Goal: Information Seeking & Learning: Learn about a topic

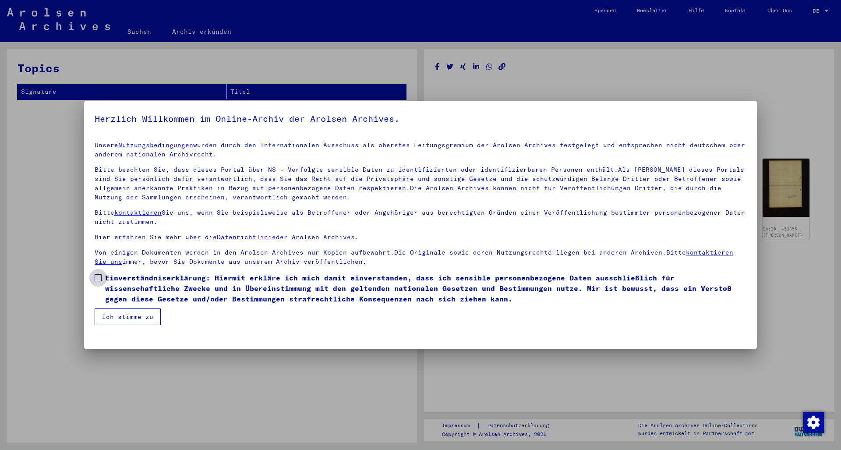
click at [98, 278] on span at bounding box center [98, 277] width 7 height 7
click at [124, 319] on button "Ich stimme zu" at bounding box center [128, 316] width 66 height 17
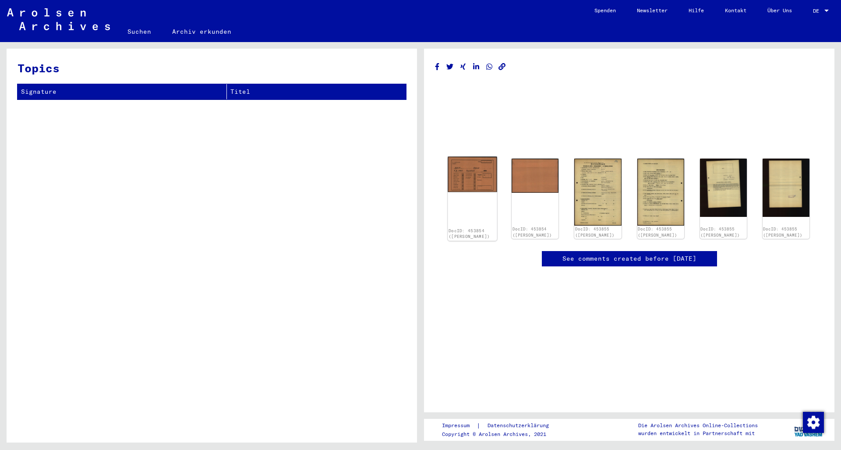
click at [470, 181] on img at bounding box center [472, 174] width 49 height 35
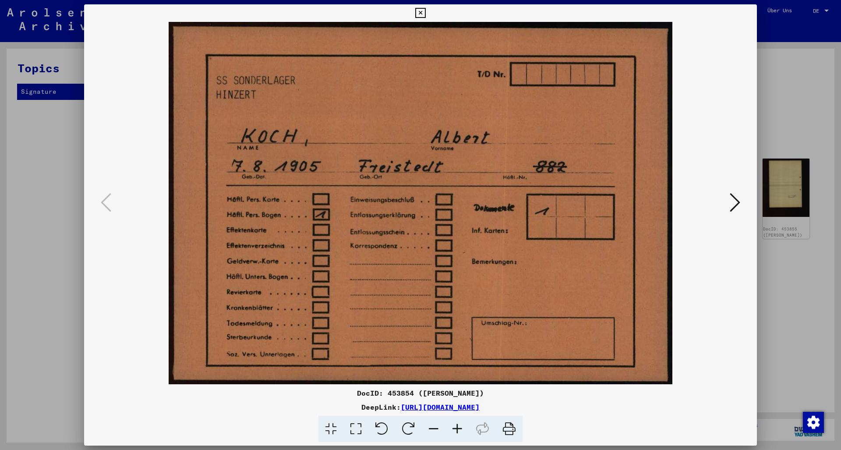
click at [162, 404] on div "DeepLink: [URL][DOMAIN_NAME]" at bounding box center [420, 407] width 673 height 11
click at [737, 201] on icon at bounding box center [735, 202] width 11 height 21
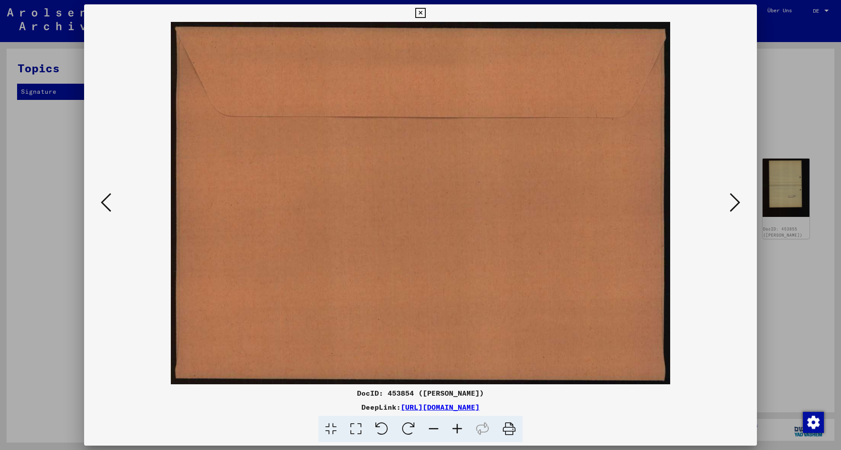
click at [737, 201] on icon at bounding box center [735, 202] width 11 height 21
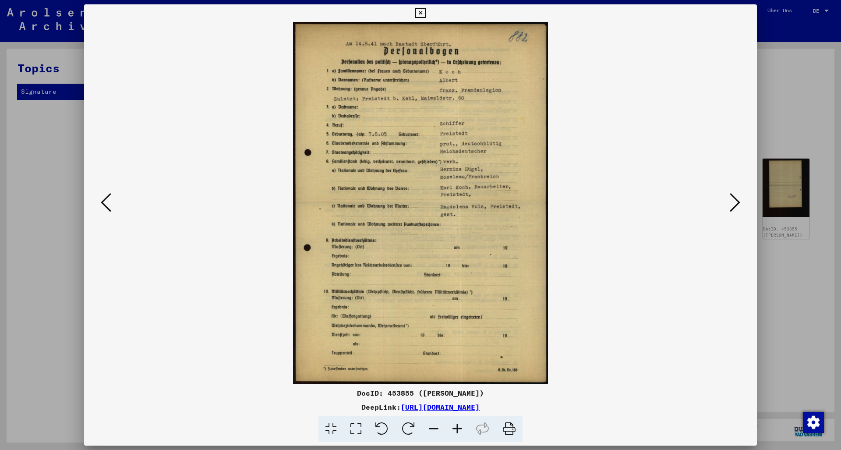
click at [457, 430] on icon at bounding box center [457, 429] width 24 height 27
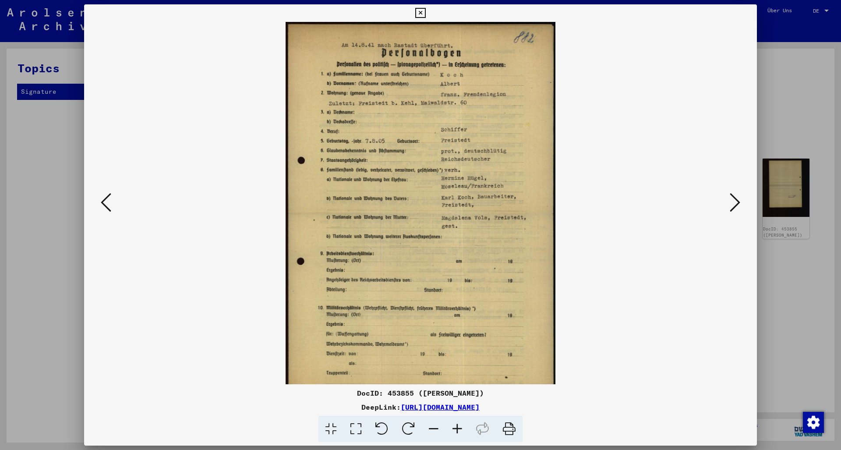
click at [457, 430] on icon at bounding box center [457, 429] width 24 height 27
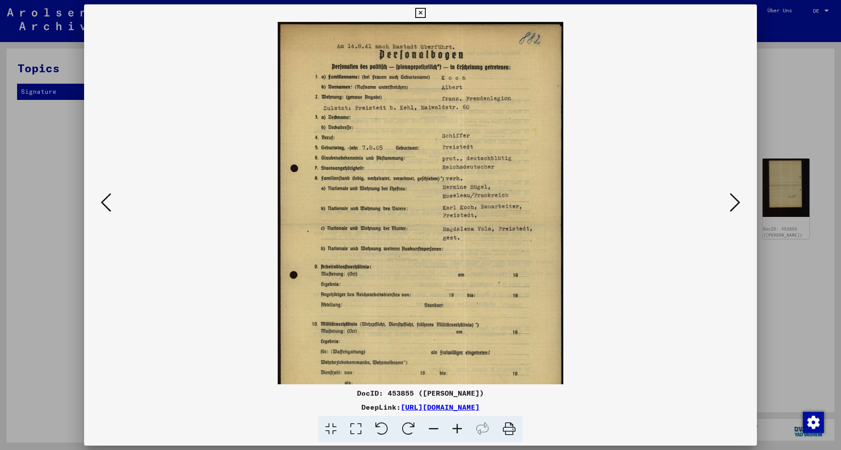
click at [457, 430] on icon at bounding box center [457, 429] width 24 height 27
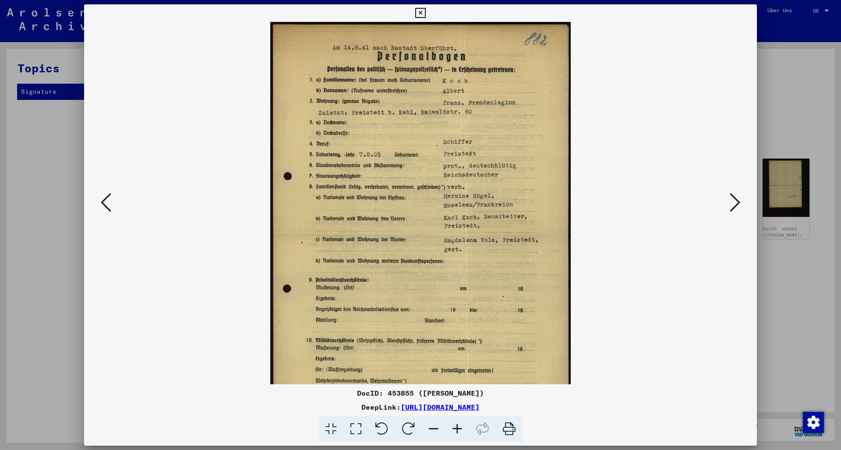
click at [457, 430] on icon at bounding box center [457, 429] width 24 height 27
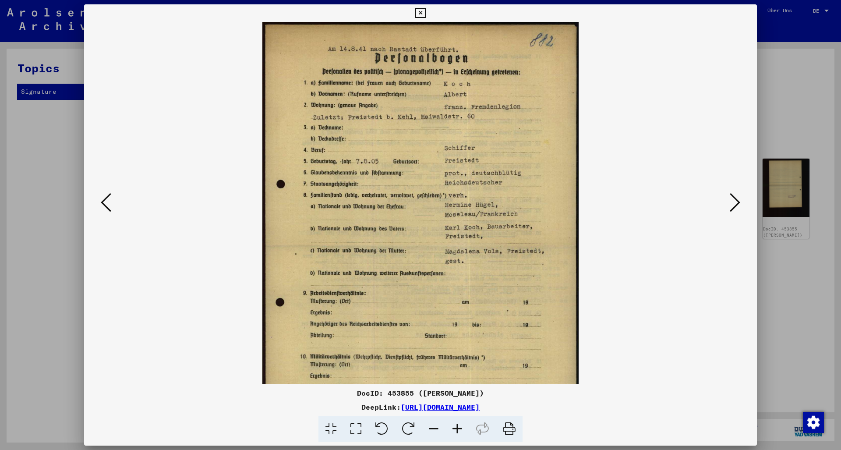
click at [457, 430] on icon at bounding box center [457, 429] width 24 height 27
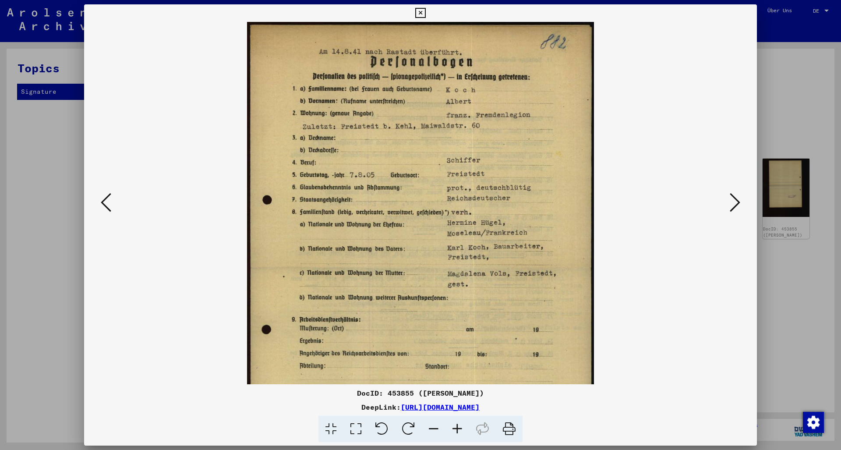
click at [457, 430] on icon at bounding box center [457, 429] width 24 height 27
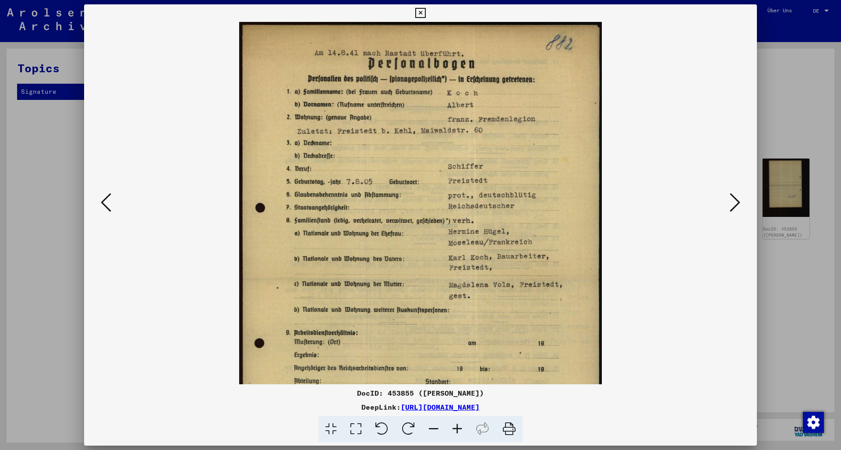
click at [457, 430] on icon at bounding box center [457, 429] width 24 height 27
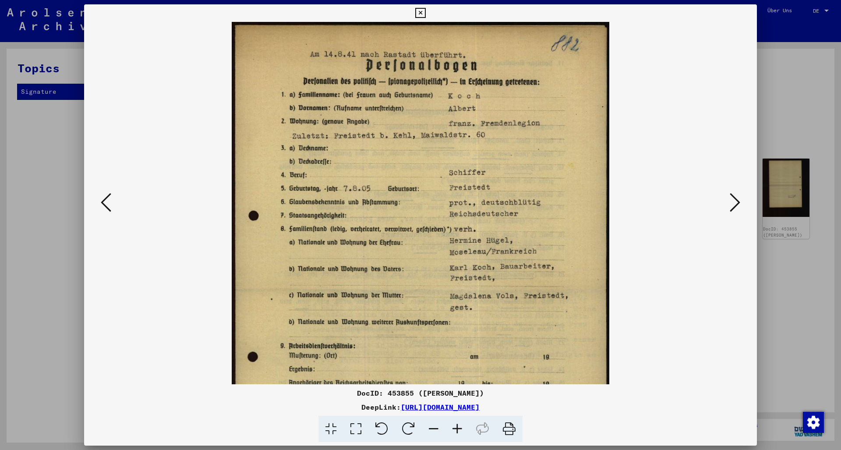
click at [457, 430] on icon at bounding box center [457, 429] width 24 height 27
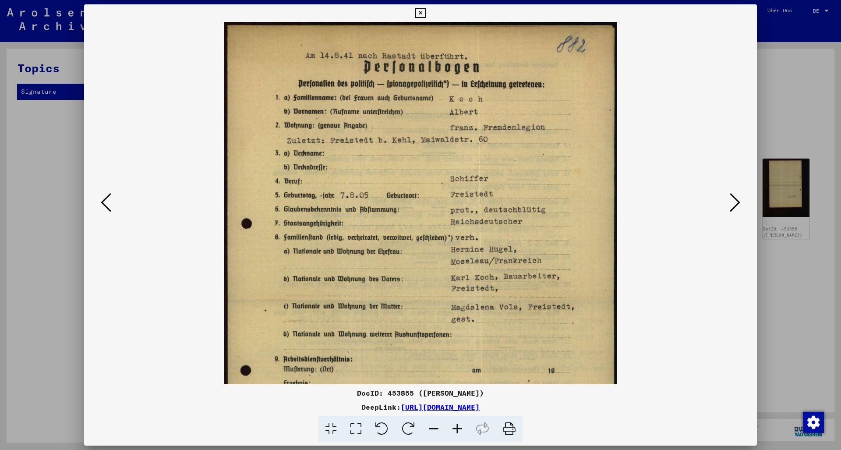
click at [457, 430] on icon at bounding box center [457, 429] width 24 height 27
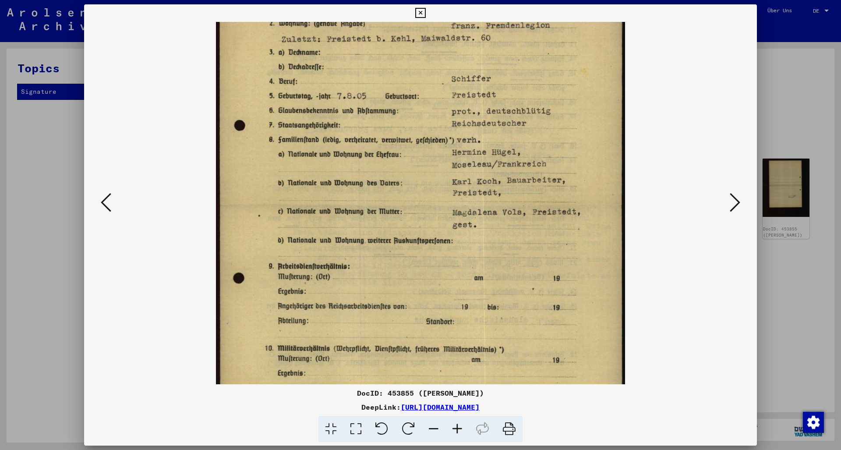
scroll to position [114, 0]
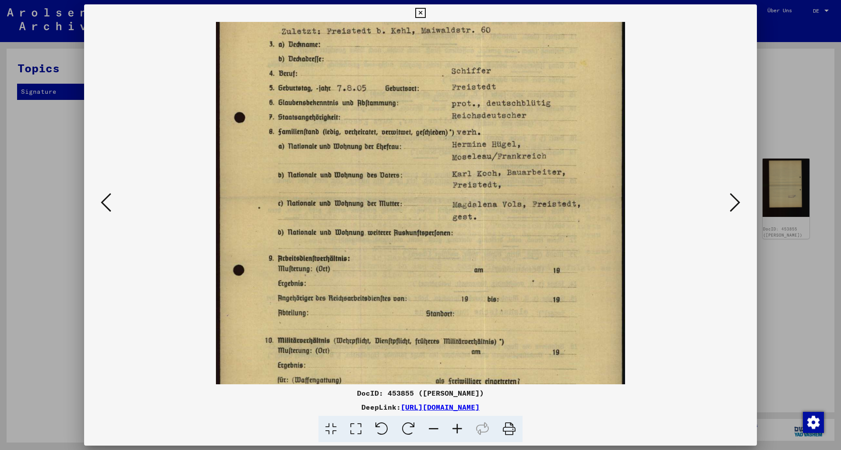
drag, startPoint x: 154, startPoint y: 149, endPoint x: 134, endPoint y: 35, distance: 115.6
click at [134, 35] on viewer-one-image at bounding box center [420, 89] width 613 height 362
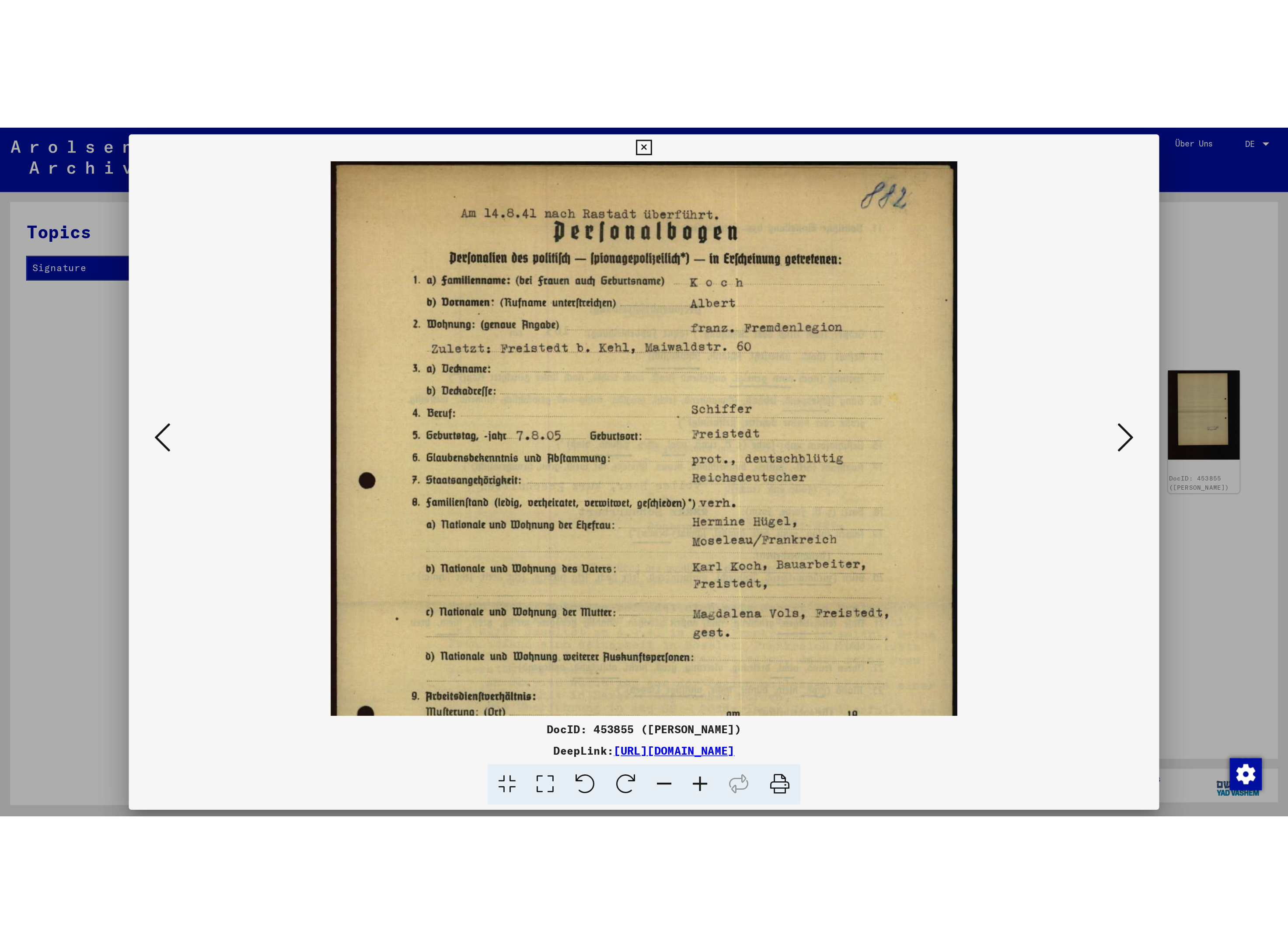
scroll to position [0, 0]
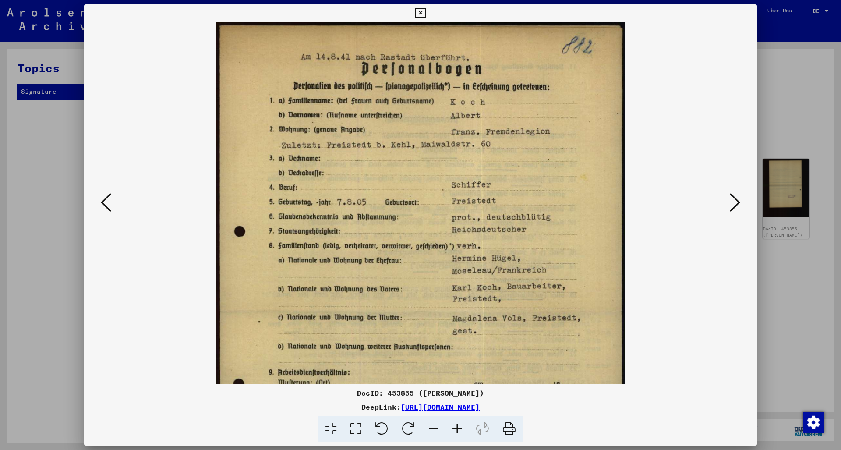
drag, startPoint x: 161, startPoint y: 278, endPoint x: 138, endPoint y: 369, distance: 93.9
click at [138, 369] on div at bounding box center [420, 203] width 613 height 362
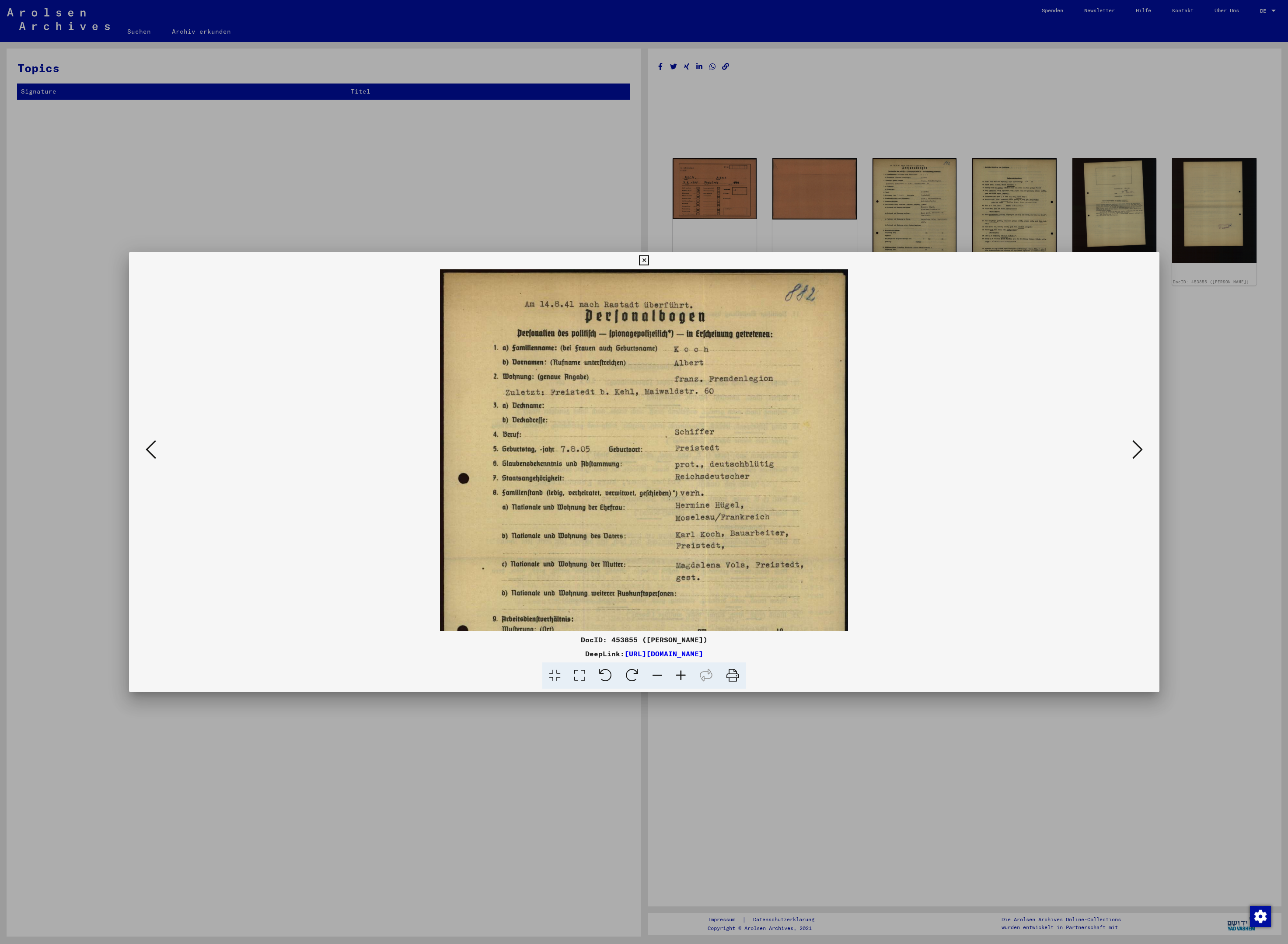
drag, startPoint x: 942, startPoint y: 356, endPoint x: 942, endPoint y: 377, distance: 21.0
click at [839, 377] on viewer-one-image at bounding box center [644, 451] width 970 height 362
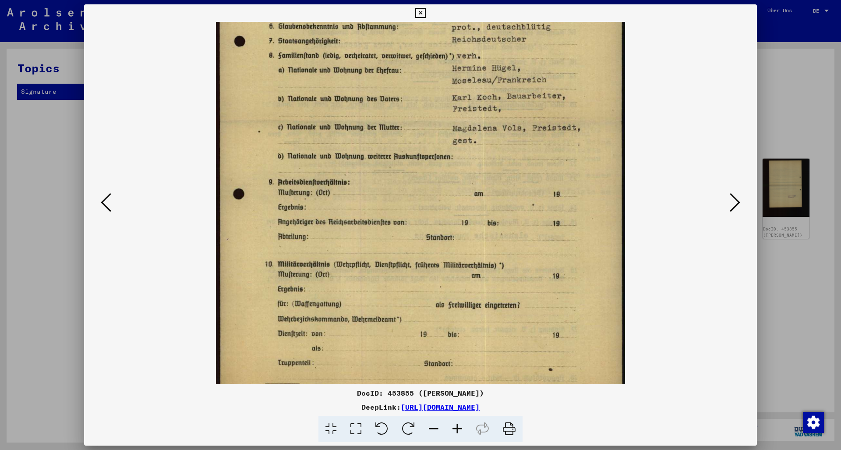
scroll to position [196, 0]
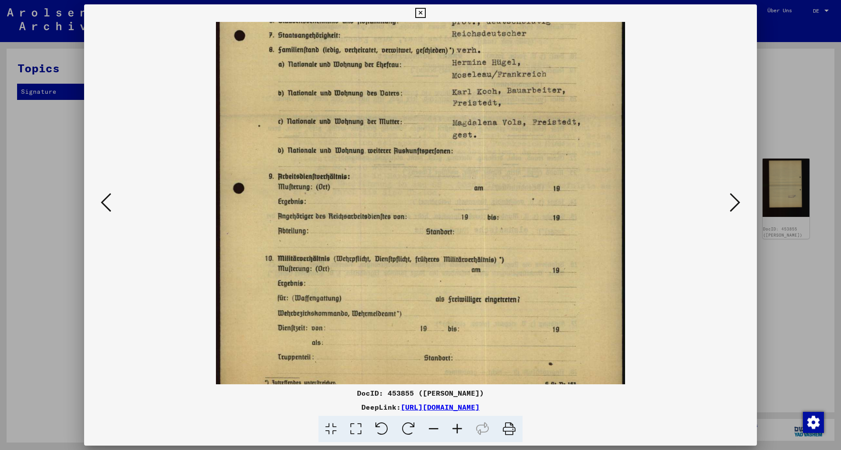
drag, startPoint x: 467, startPoint y: 314, endPoint x: 480, endPoint y: 118, distance: 196.2
click at [480, 118] on img at bounding box center [420, 116] width 409 height 581
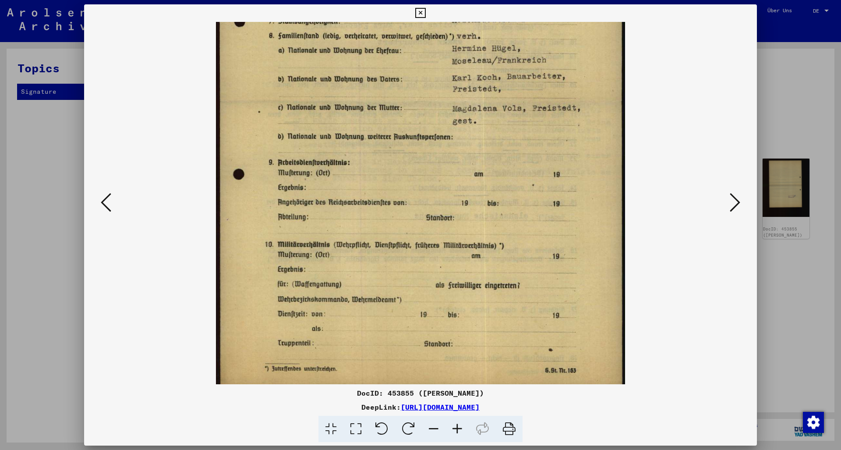
scroll to position [219, 0]
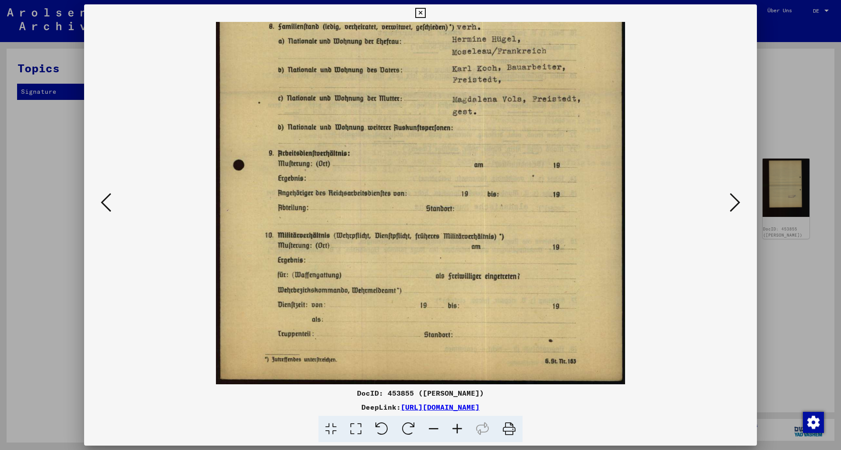
drag, startPoint x: 475, startPoint y: 243, endPoint x: 486, endPoint y: 159, distance: 85.7
click at [486, 159] on img at bounding box center [420, 93] width 409 height 581
click at [737, 201] on icon at bounding box center [735, 202] width 11 height 21
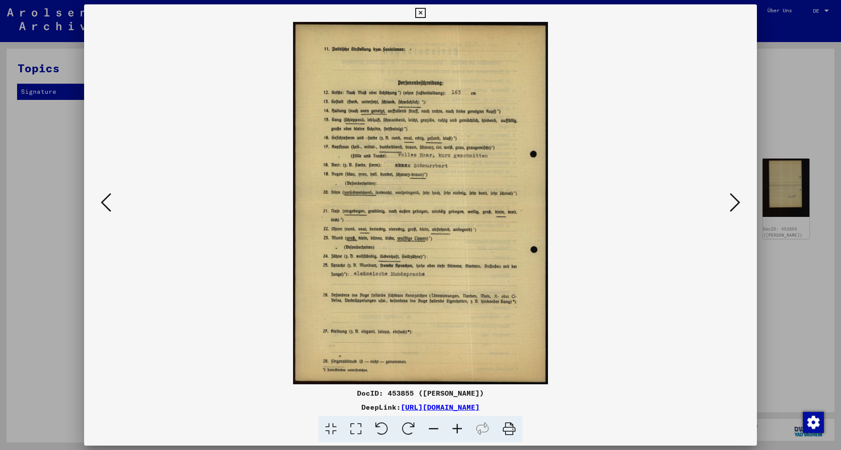
click at [457, 426] on icon at bounding box center [457, 429] width 24 height 27
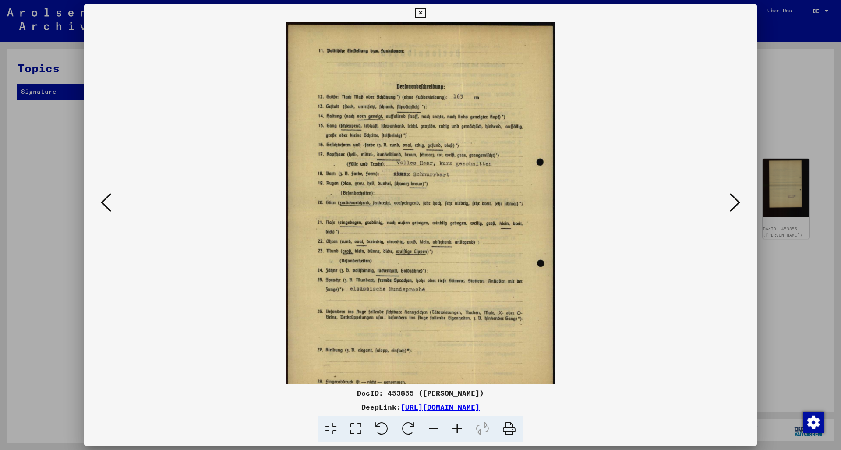
click at [457, 426] on icon at bounding box center [457, 429] width 24 height 27
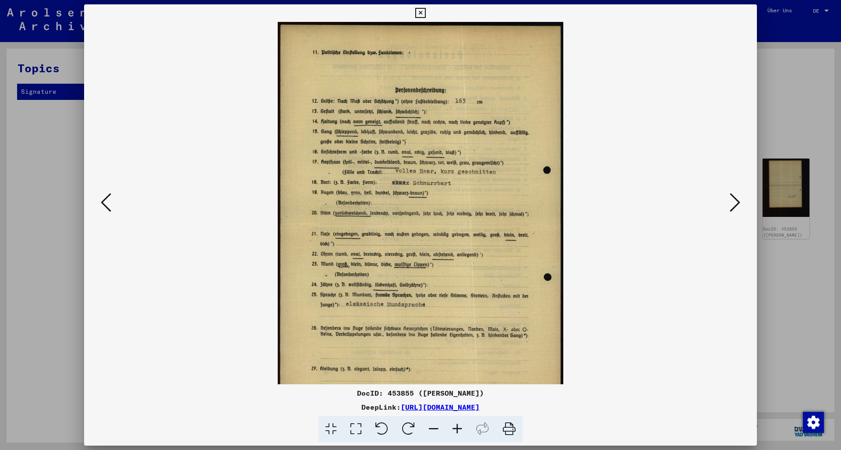
click at [457, 426] on icon at bounding box center [457, 429] width 24 height 27
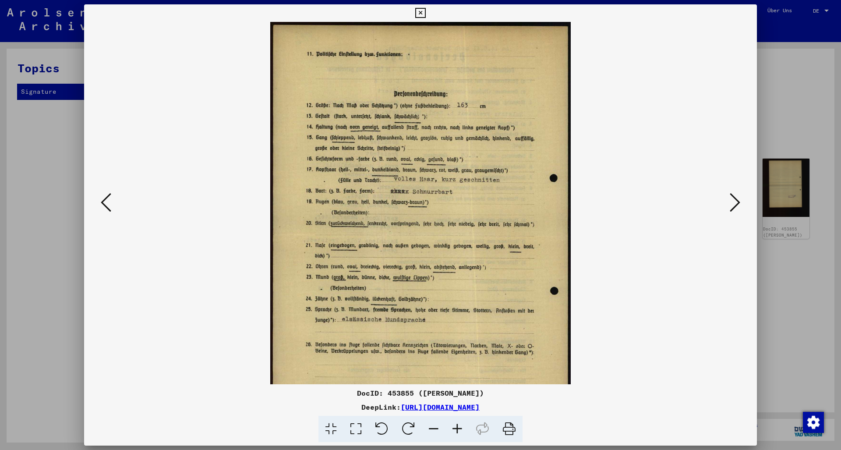
click at [457, 426] on icon at bounding box center [457, 429] width 24 height 27
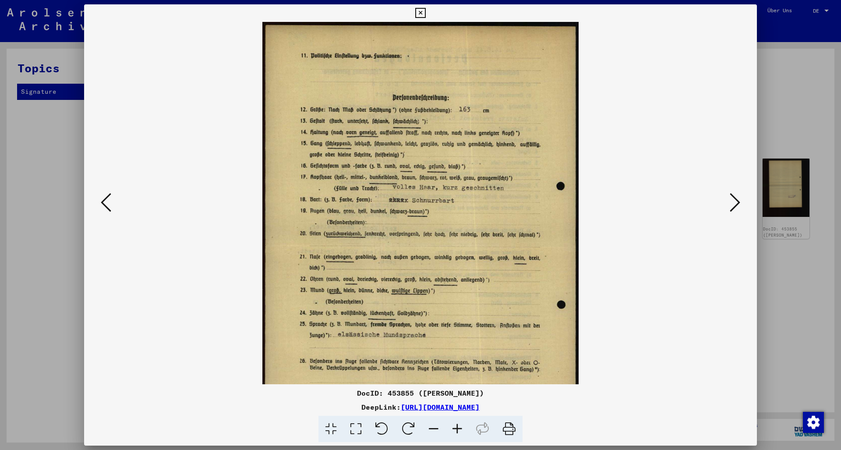
click at [457, 426] on icon at bounding box center [457, 429] width 24 height 27
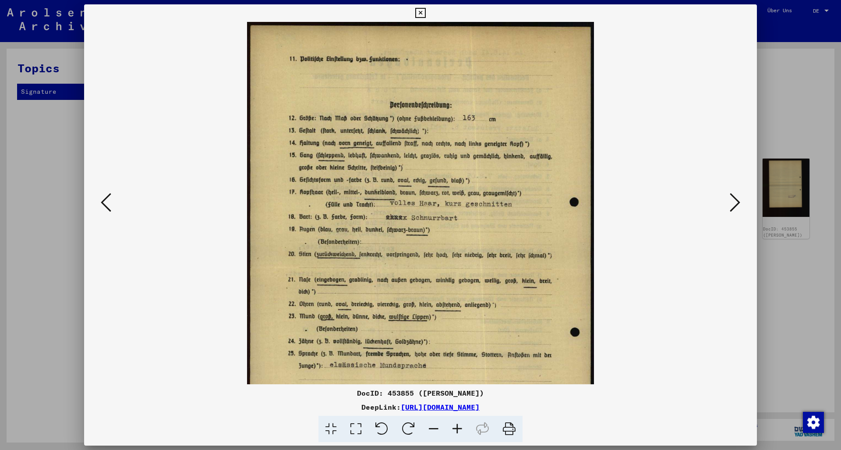
click at [457, 426] on icon at bounding box center [457, 429] width 24 height 27
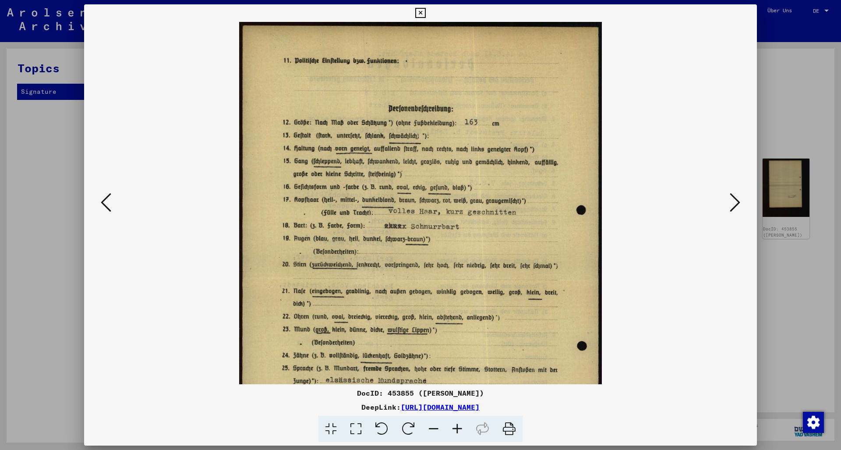
click at [457, 426] on icon at bounding box center [457, 429] width 24 height 27
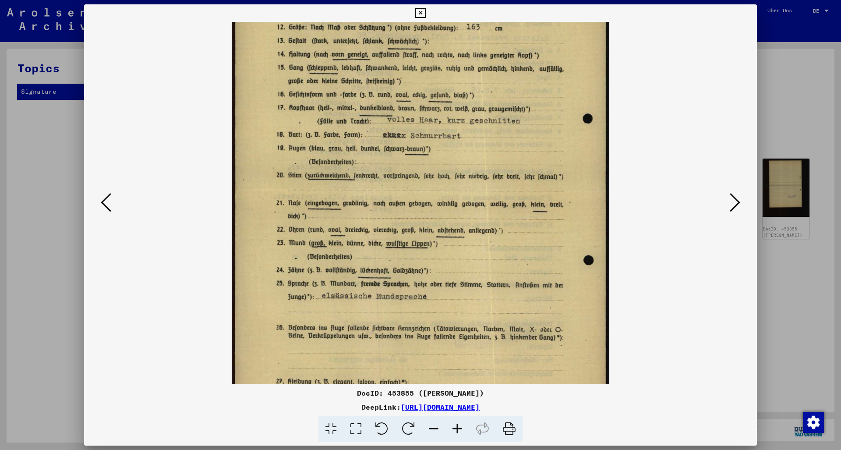
scroll to position [127, 0]
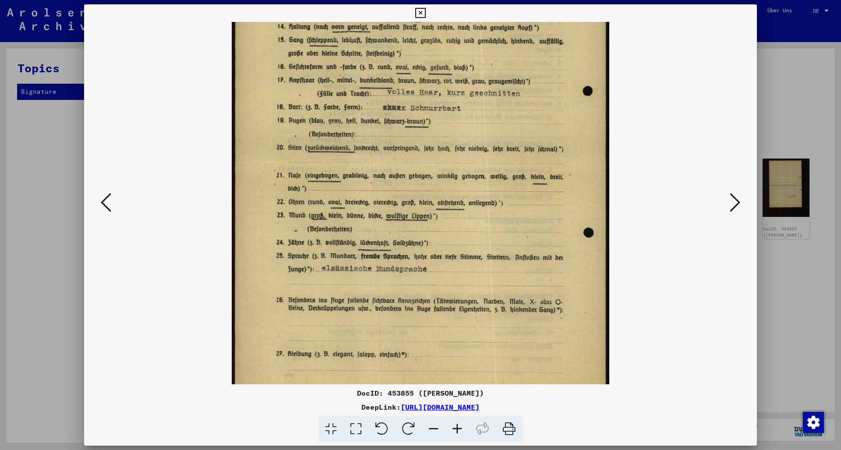
drag, startPoint x: 523, startPoint y: 289, endPoint x: 526, endPoint y: 176, distance: 112.6
click at [526, 176] on img at bounding box center [421, 163] width 378 height 537
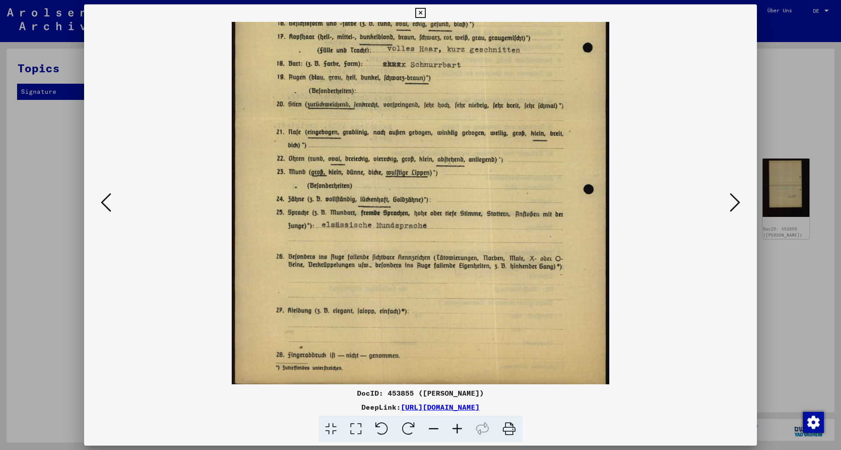
scroll to position [175, 0]
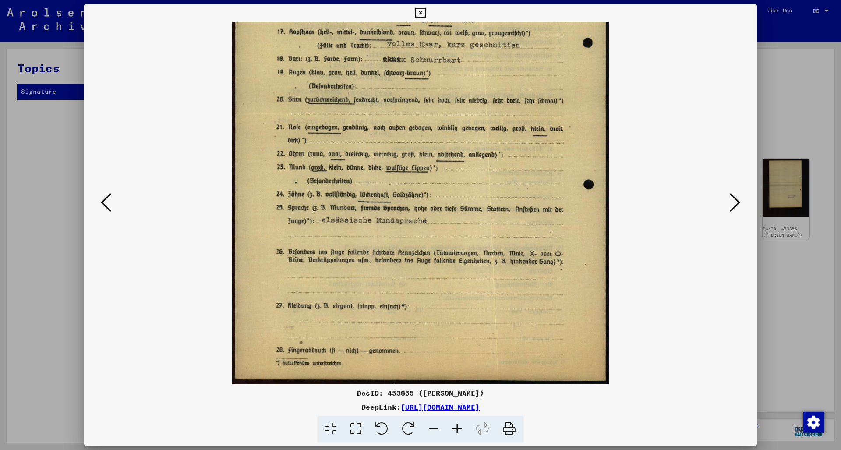
drag, startPoint x: 510, startPoint y: 251, endPoint x: 518, endPoint y: 187, distance: 64.9
click at [518, 187] on img at bounding box center [421, 115] width 378 height 537
click at [736, 203] on icon at bounding box center [735, 202] width 11 height 21
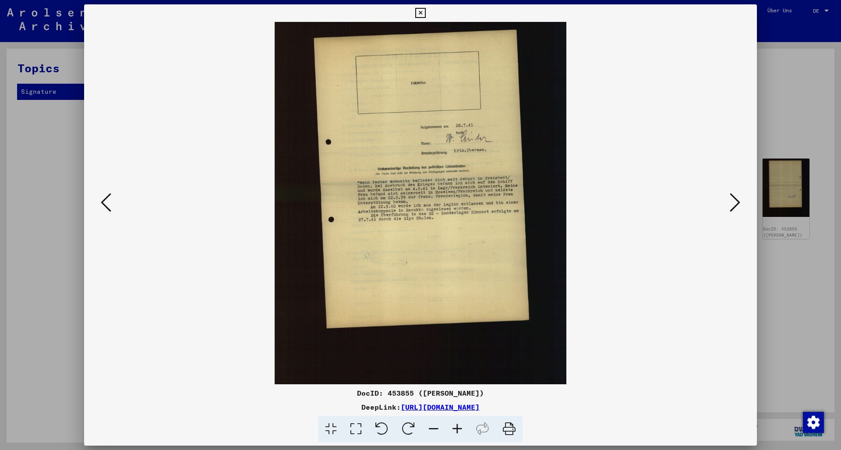
click at [458, 428] on icon at bounding box center [457, 429] width 24 height 27
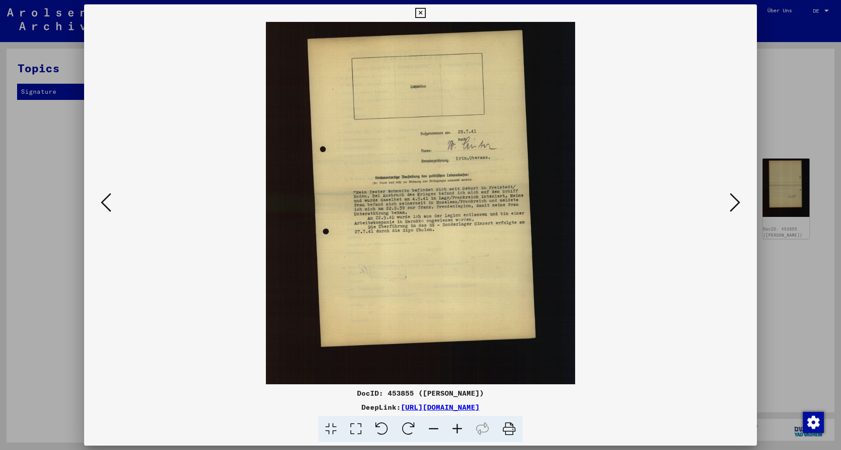
click at [458, 428] on icon at bounding box center [457, 429] width 24 height 27
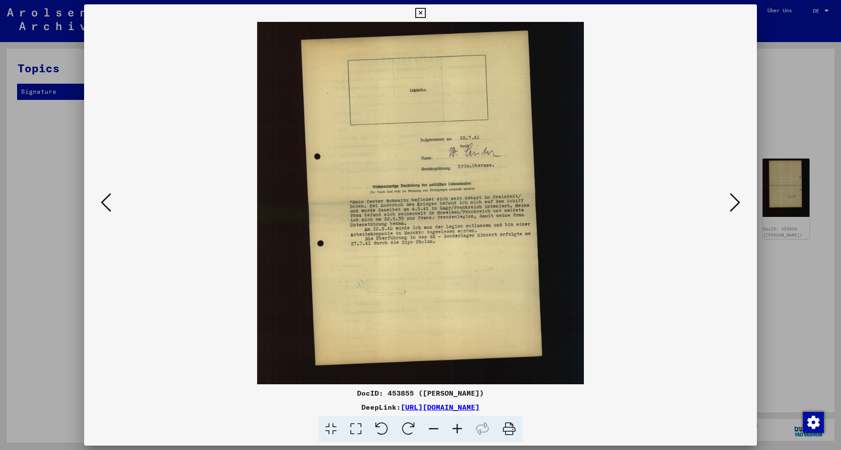
click at [458, 428] on icon at bounding box center [457, 429] width 24 height 27
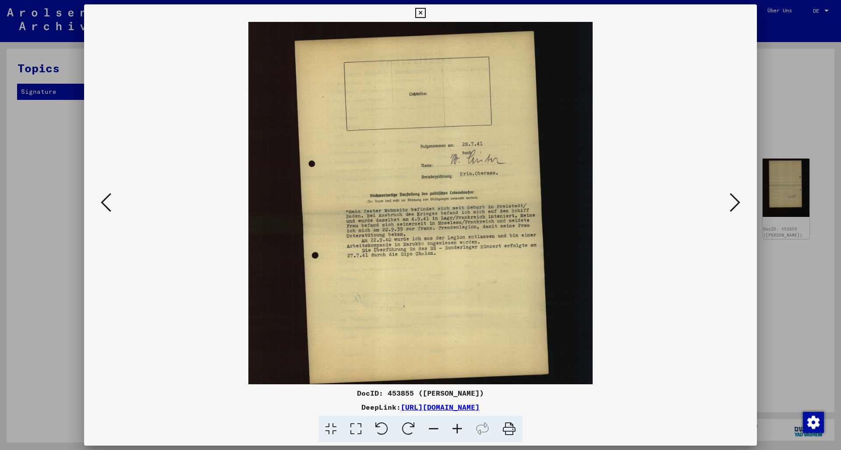
click at [458, 428] on icon at bounding box center [457, 429] width 24 height 27
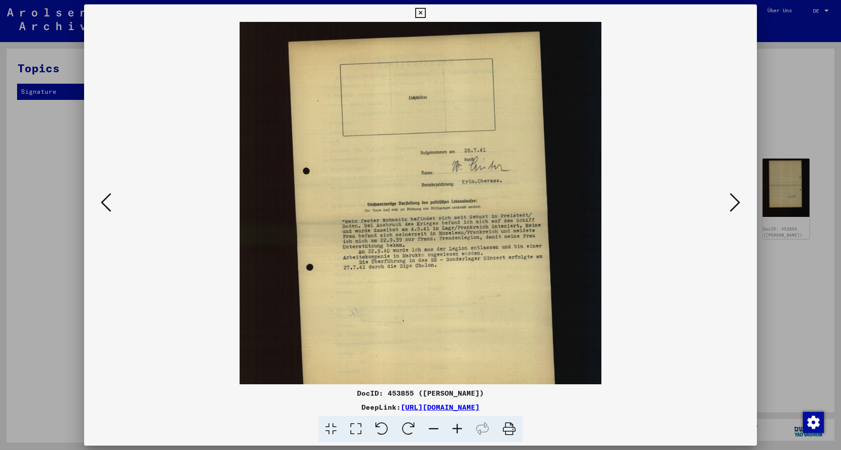
click at [458, 428] on icon at bounding box center [457, 429] width 24 height 27
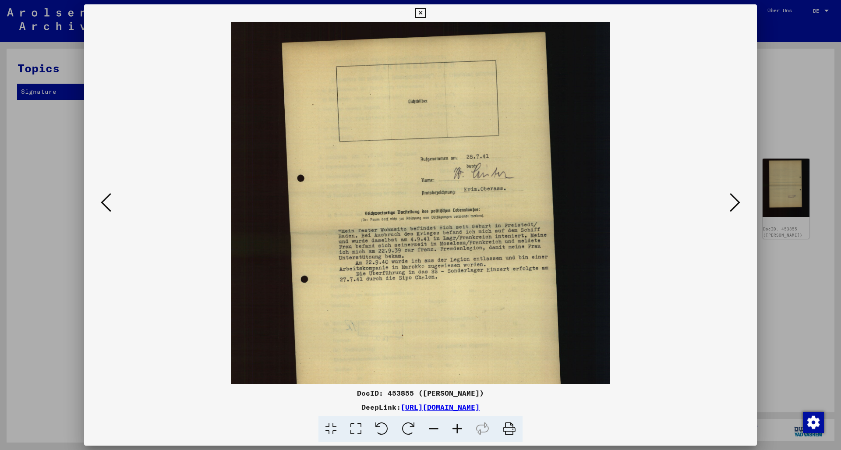
click at [458, 428] on icon at bounding box center [457, 429] width 24 height 27
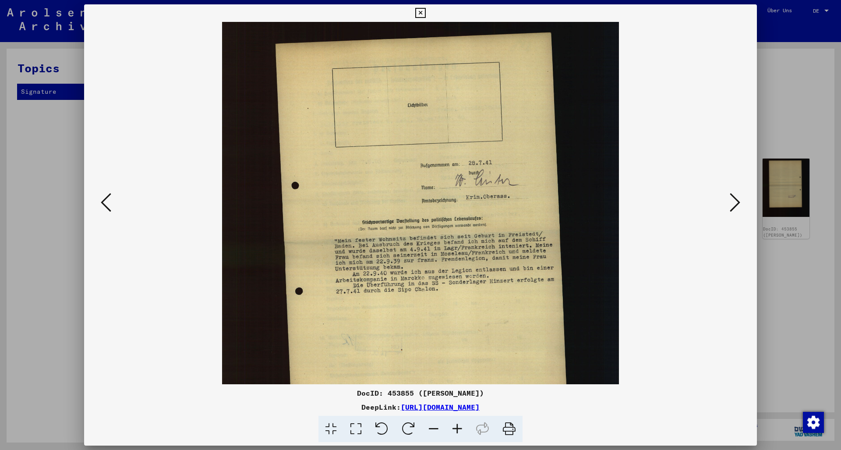
click at [458, 428] on icon at bounding box center [457, 429] width 24 height 27
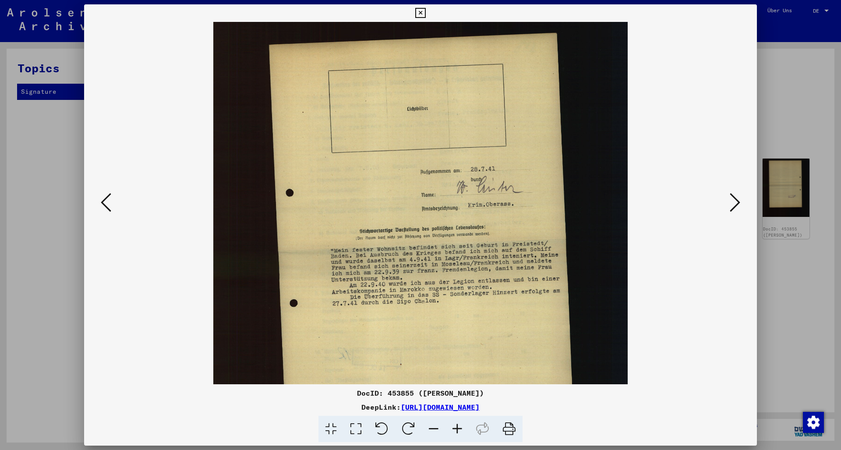
click at [458, 428] on icon at bounding box center [457, 429] width 24 height 27
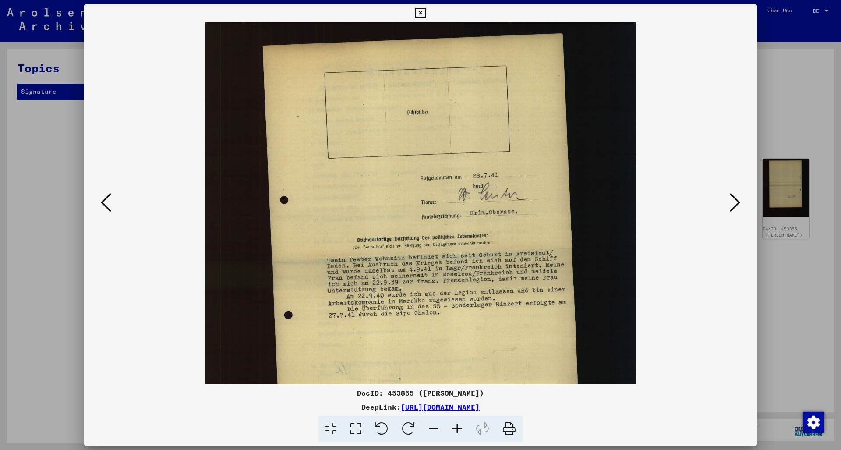
click at [738, 204] on icon at bounding box center [735, 202] width 11 height 21
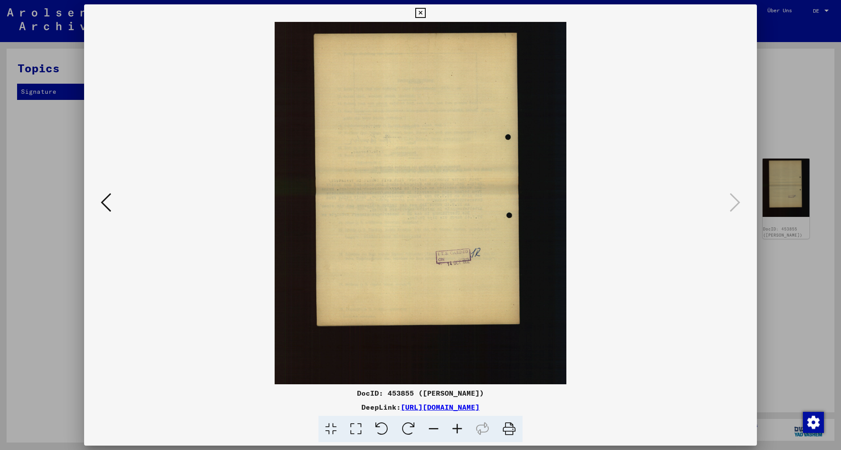
click at [101, 201] on icon at bounding box center [106, 202] width 11 height 21
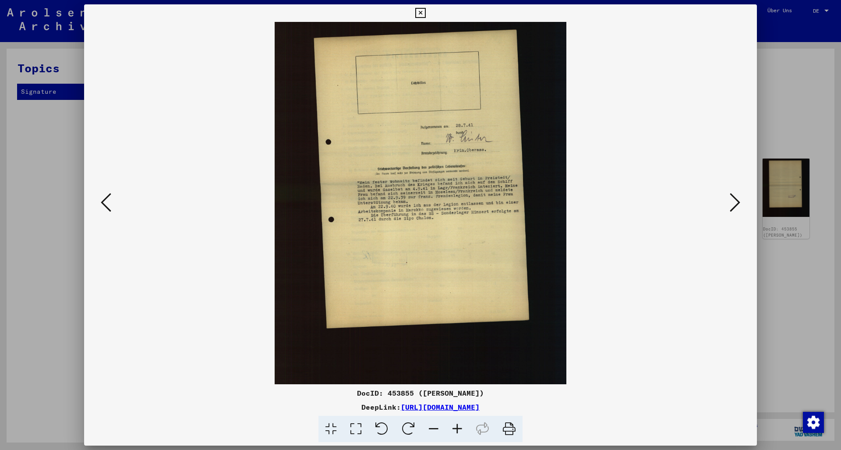
click at [734, 205] on icon at bounding box center [735, 202] width 11 height 21
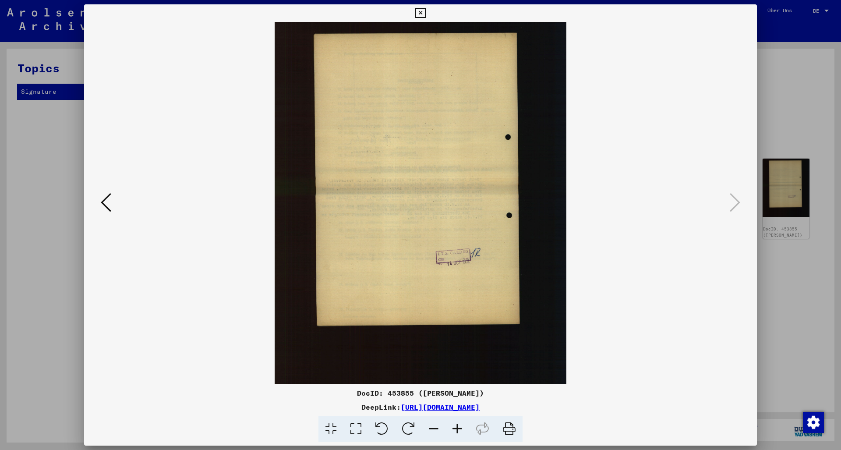
click at [428, 405] on link "[URL][DOMAIN_NAME]" at bounding box center [440, 406] width 79 height 9
